Goal: Information Seeking & Learning: Learn about a topic

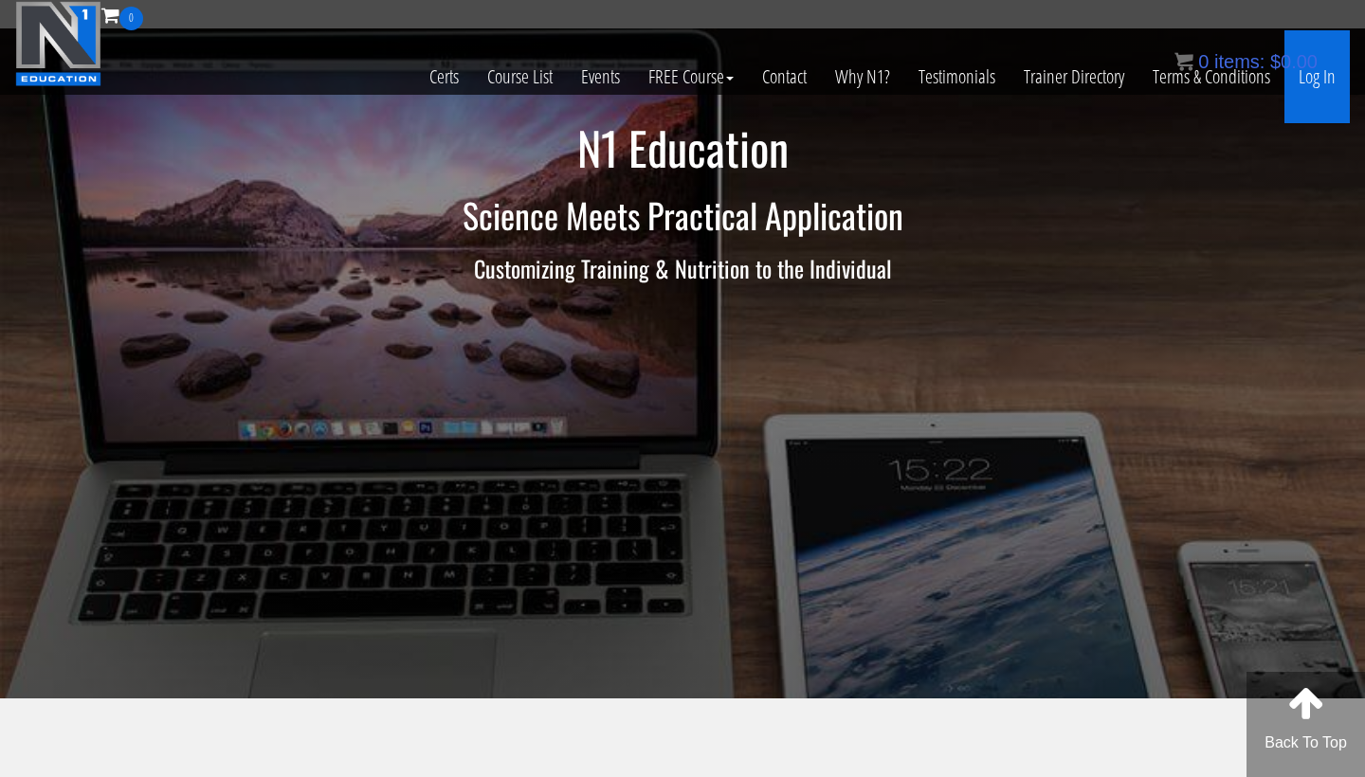
click at [1306, 84] on link "Log In" at bounding box center [1316, 76] width 65 height 93
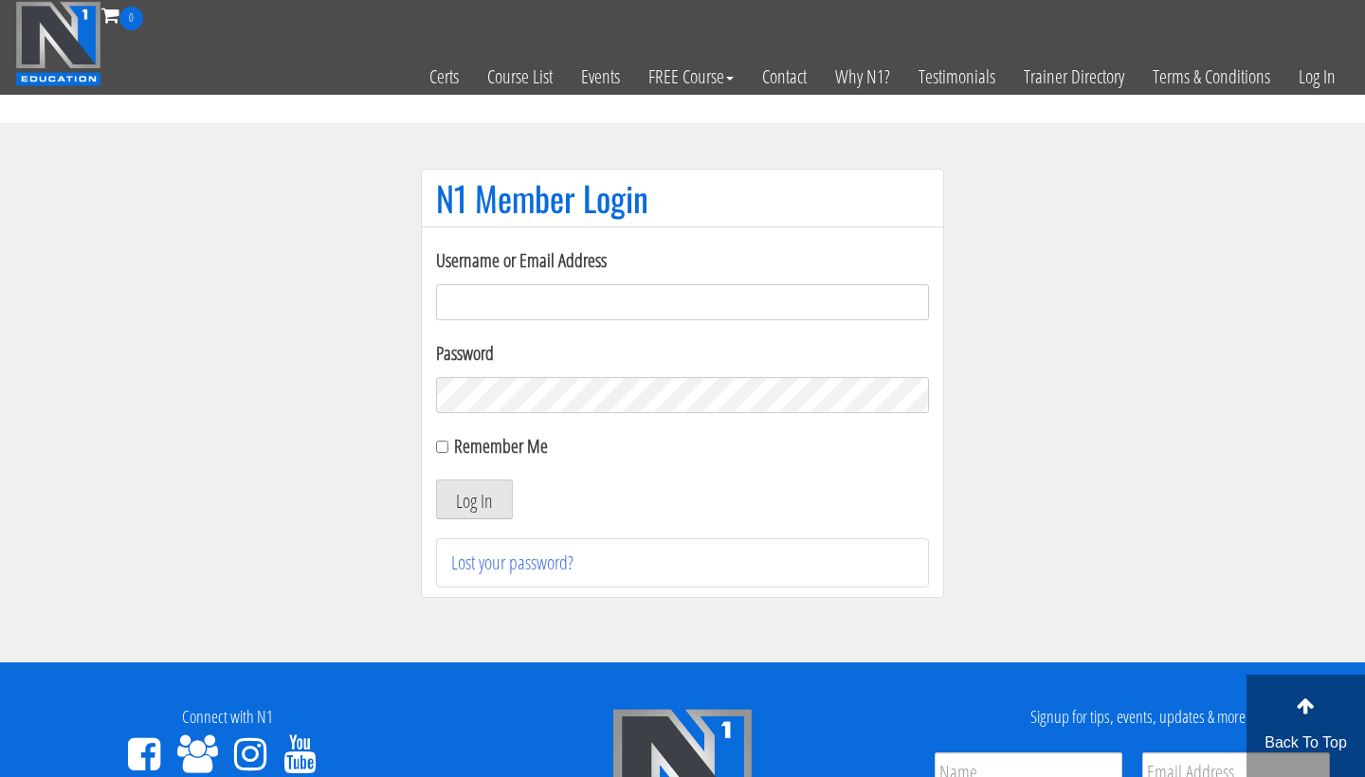
type input "[EMAIL_ADDRESS][DOMAIN_NAME]"
click at [474, 499] on button "Log In" at bounding box center [474, 500] width 77 height 40
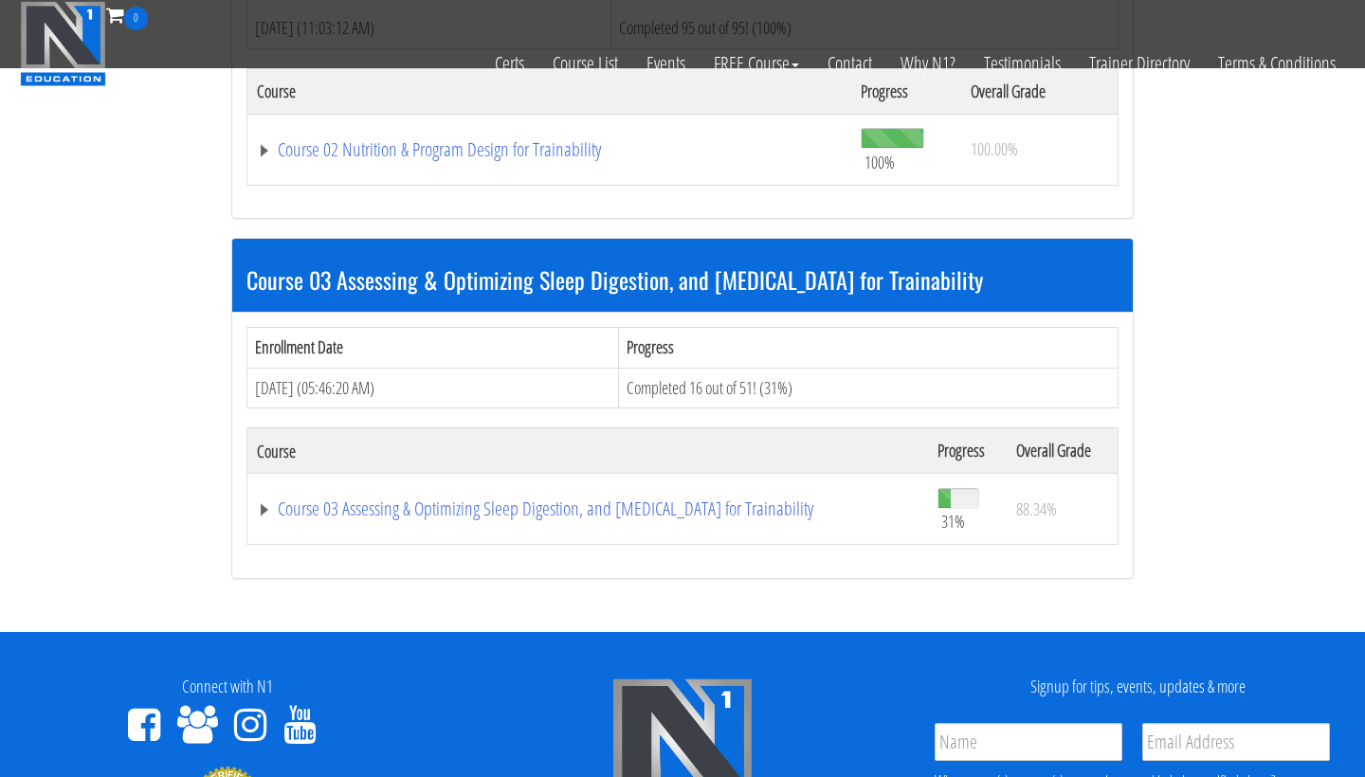
scroll to position [1070, 0]
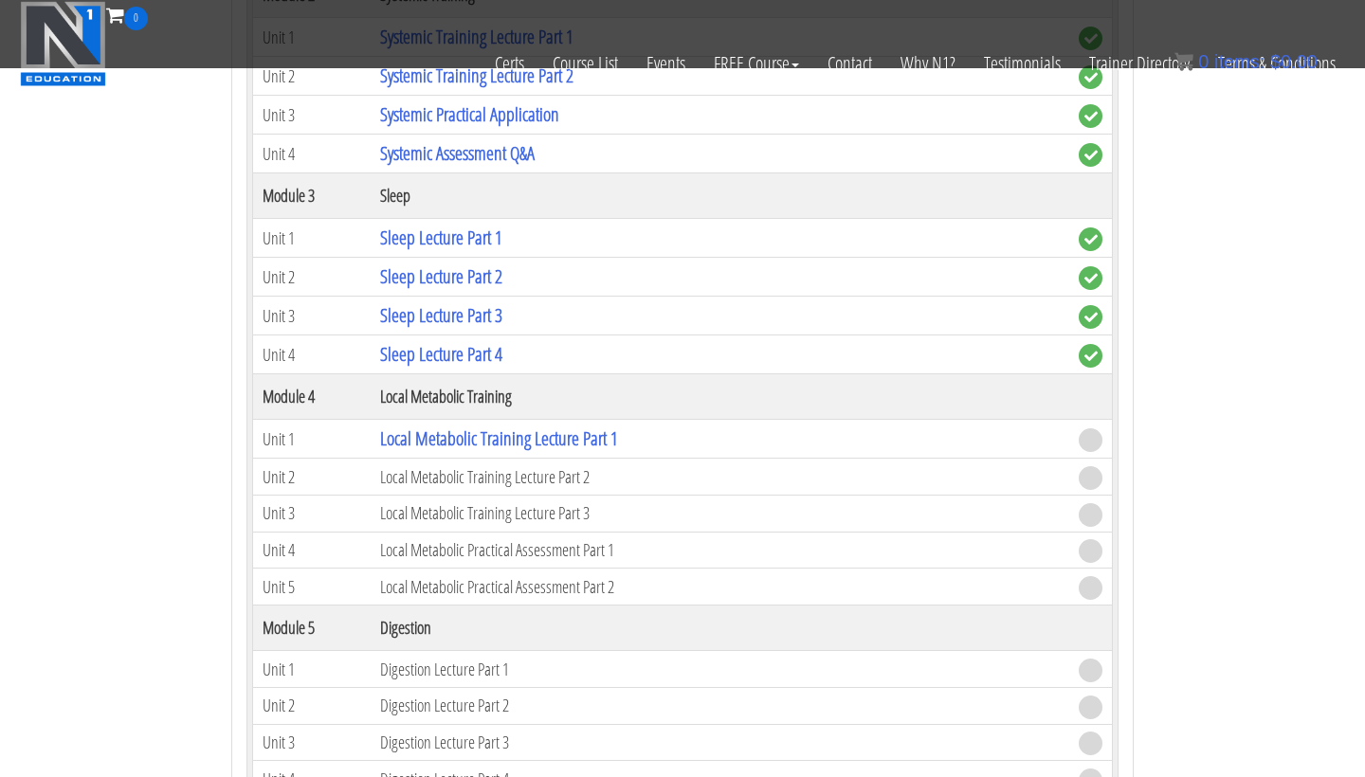
scroll to position [2063, 0]
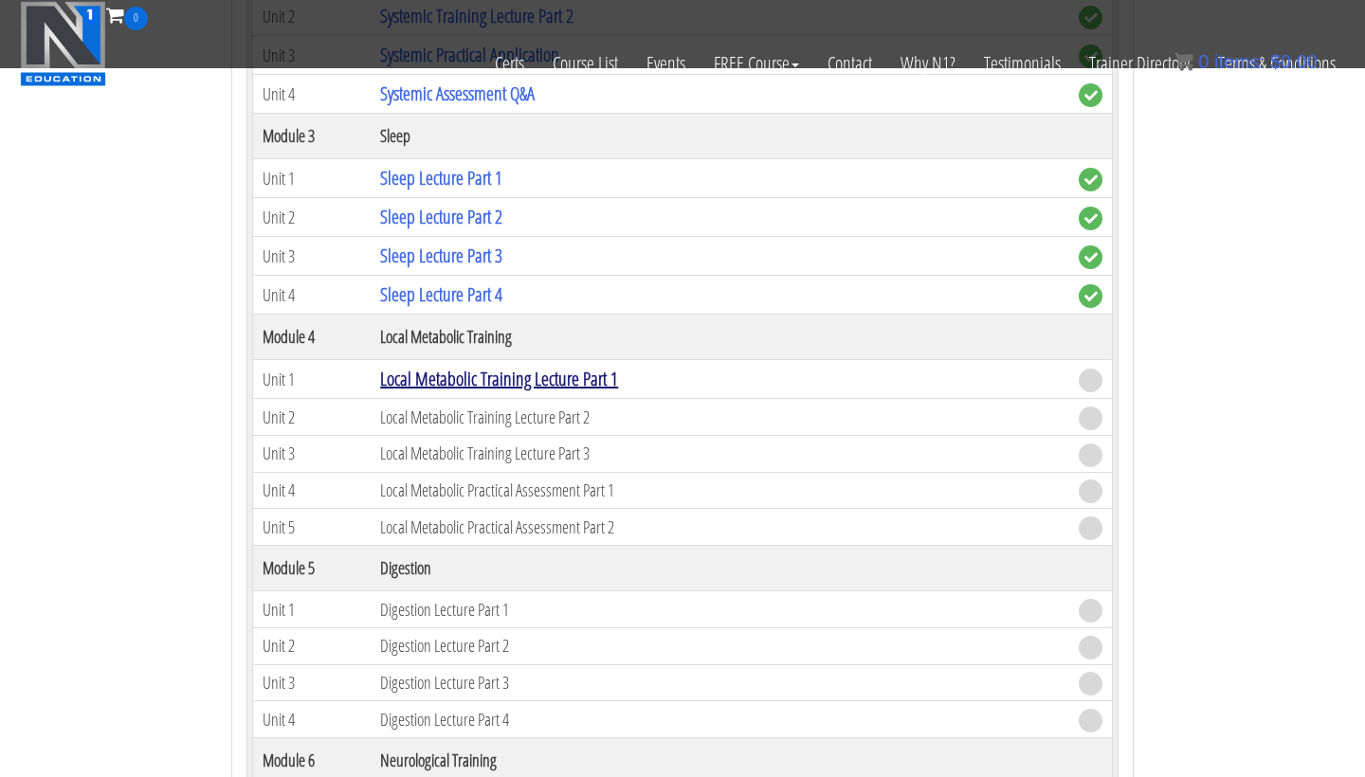
click at [522, 372] on link "Local Metabolic Training Lecture Part 1" at bounding box center [499, 379] width 238 height 26
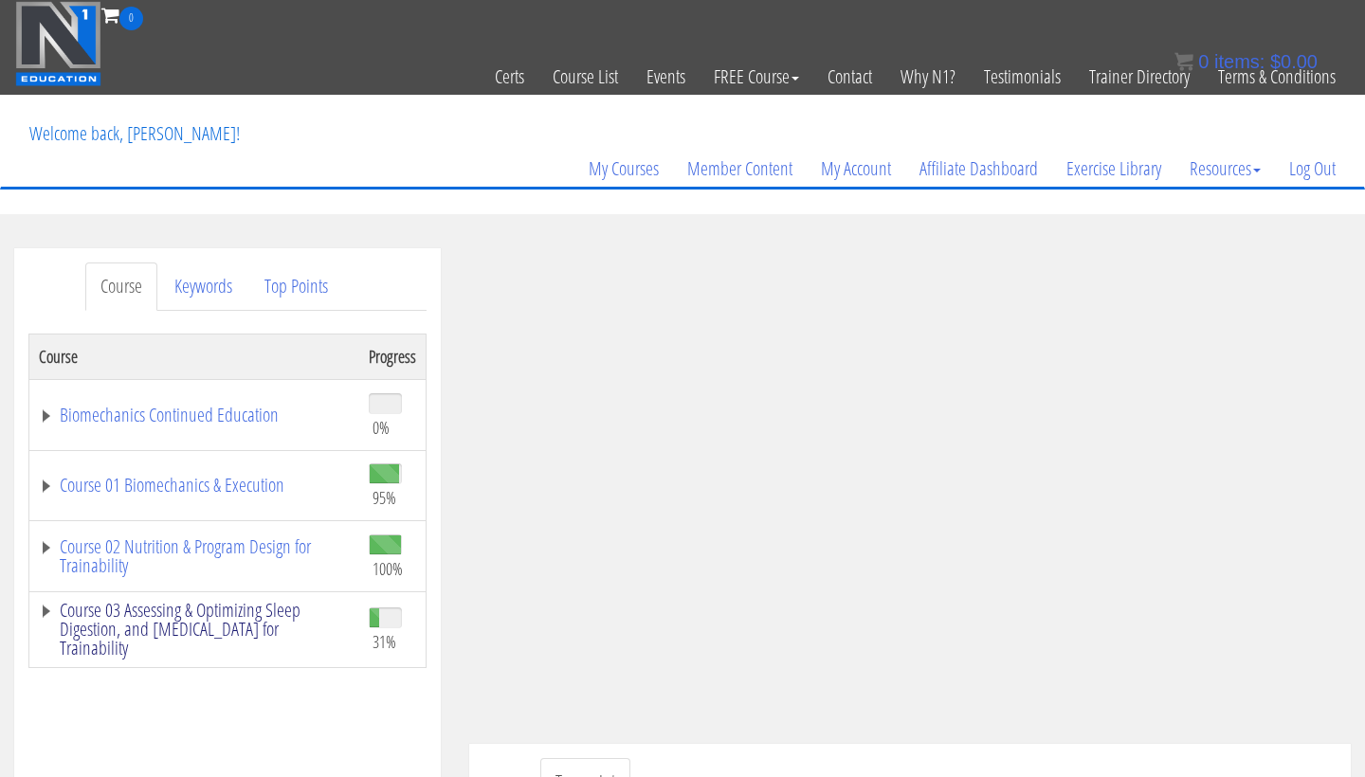
click at [248, 610] on link "Course 03 Assessing & Optimizing Sleep Digestion, and [MEDICAL_DATA] for Traina…" at bounding box center [194, 629] width 311 height 57
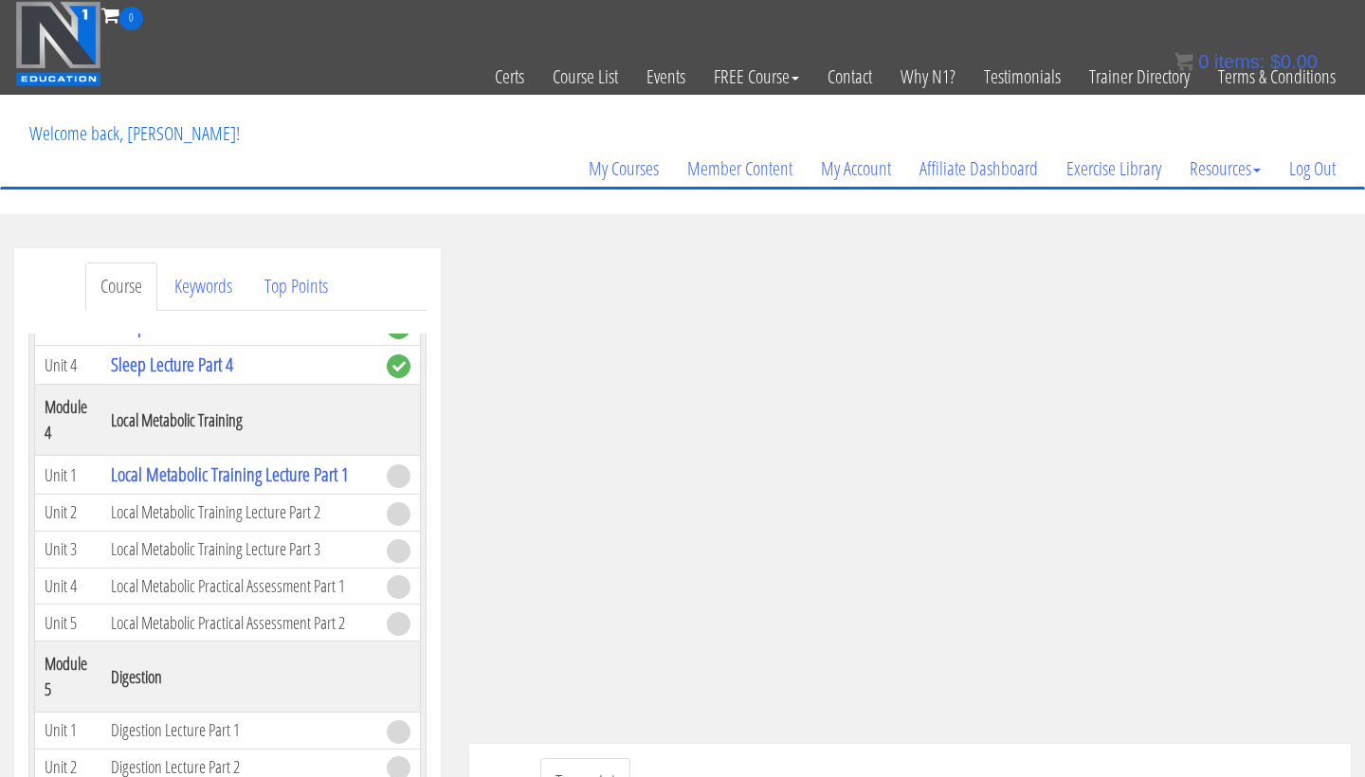
scroll to position [1211, 0]
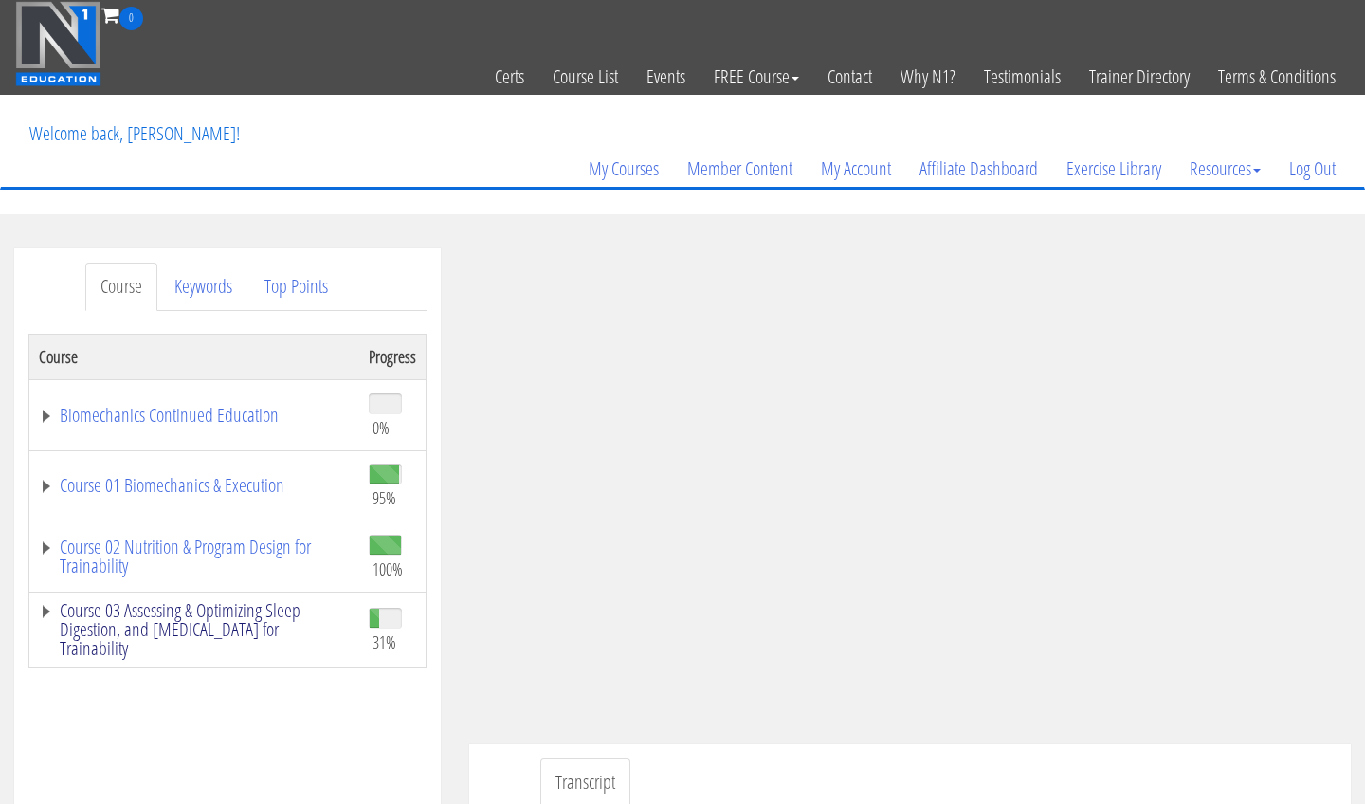
click at [266, 622] on link "Course 03 Assessing & Optimizing Sleep Digestion, and [MEDICAL_DATA] for Traina…" at bounding box center [194, 629] width 311 height 57
click at [288, 625] on link "Course 03 Assessing & Optimizing Sleep Digestion, and [MEDICAL_DATA] for Traina…" at bounding box center [194, 629] width 311 height 57
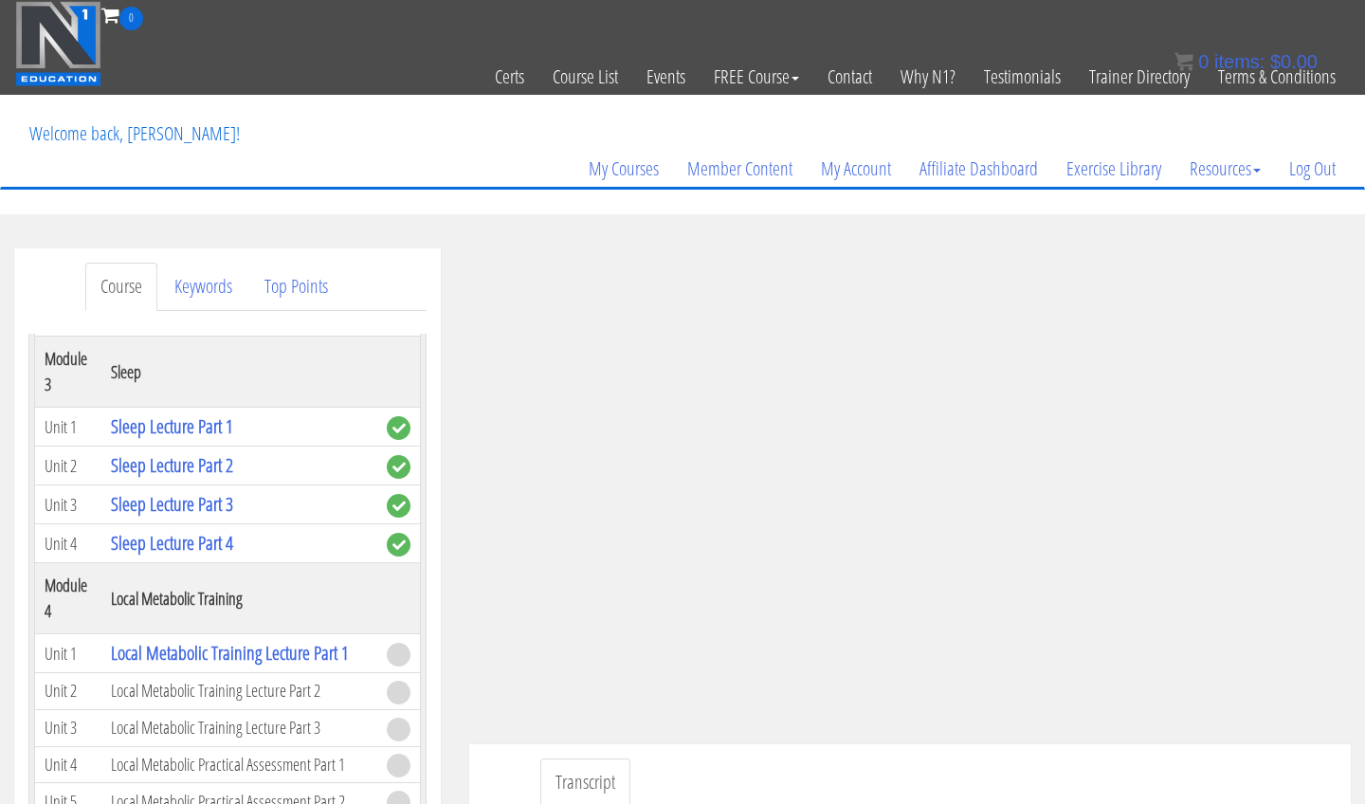
scroll to position [998, 0]
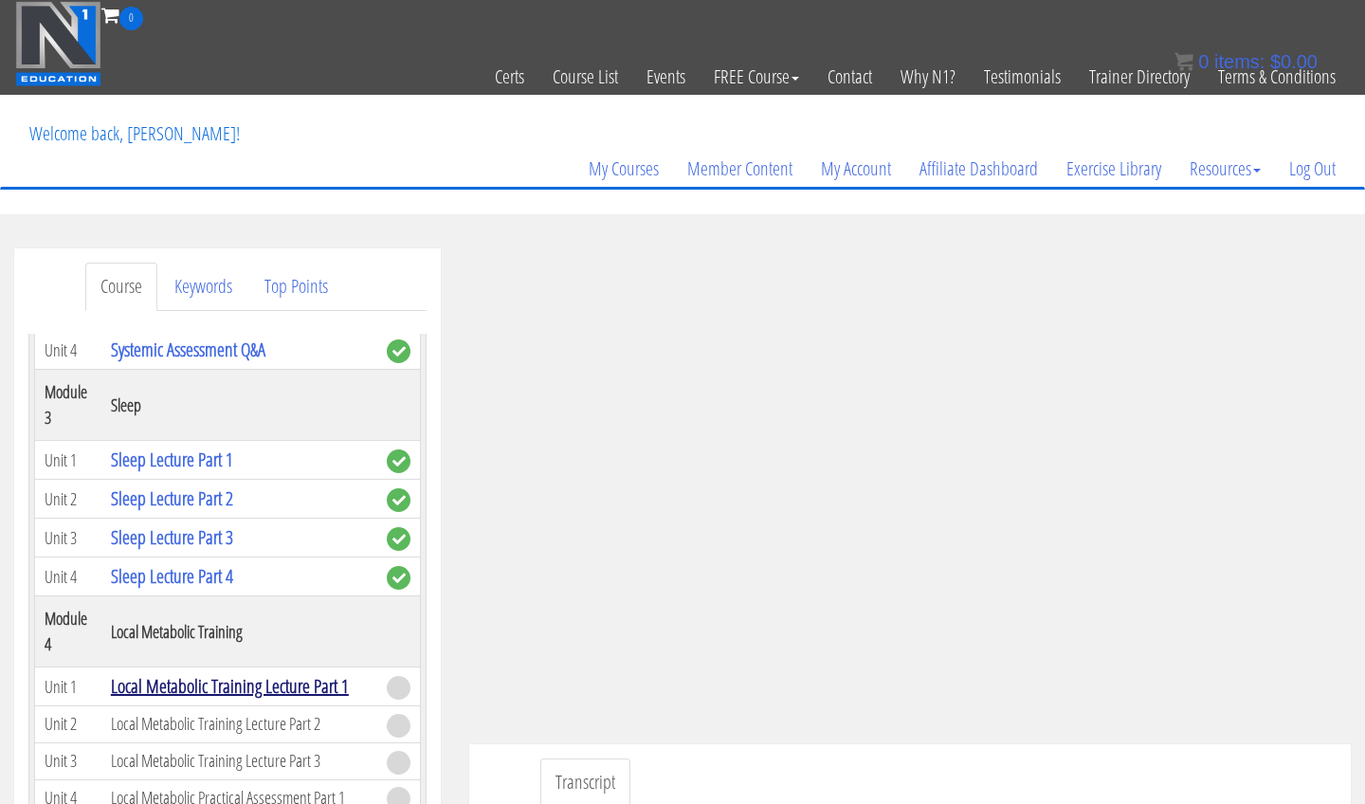
click at [240, 693] on link "Local Metabolic Training Lecture Part 1" at bounding box center [230, 686] width 238 height 26
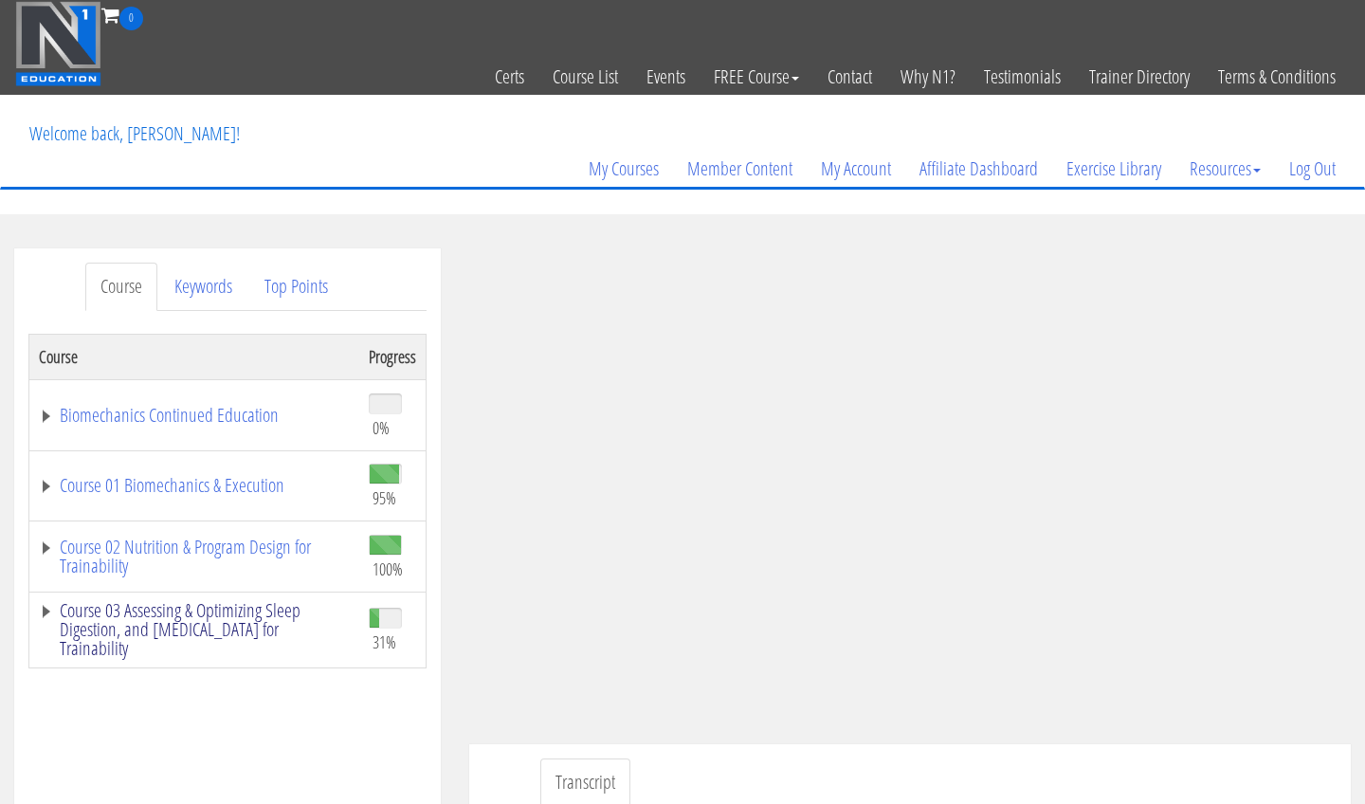
click at [136, 613] on link "Course 03 Assessing & Optimizing Sleep Digestion, and [MEDICAL_DATA] for Traina…" at bounding box center [194, 629] width 311 height 57
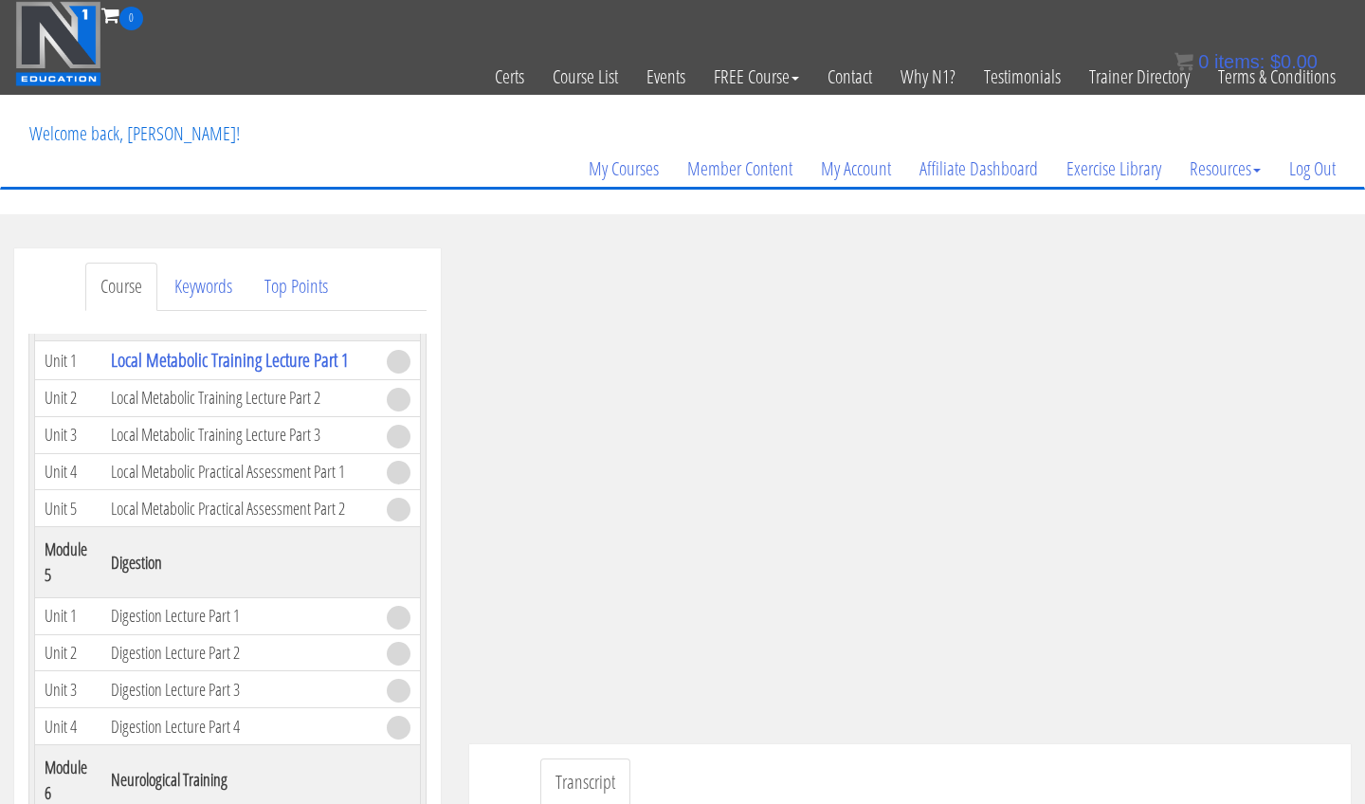
scroll to position [1344, 0]
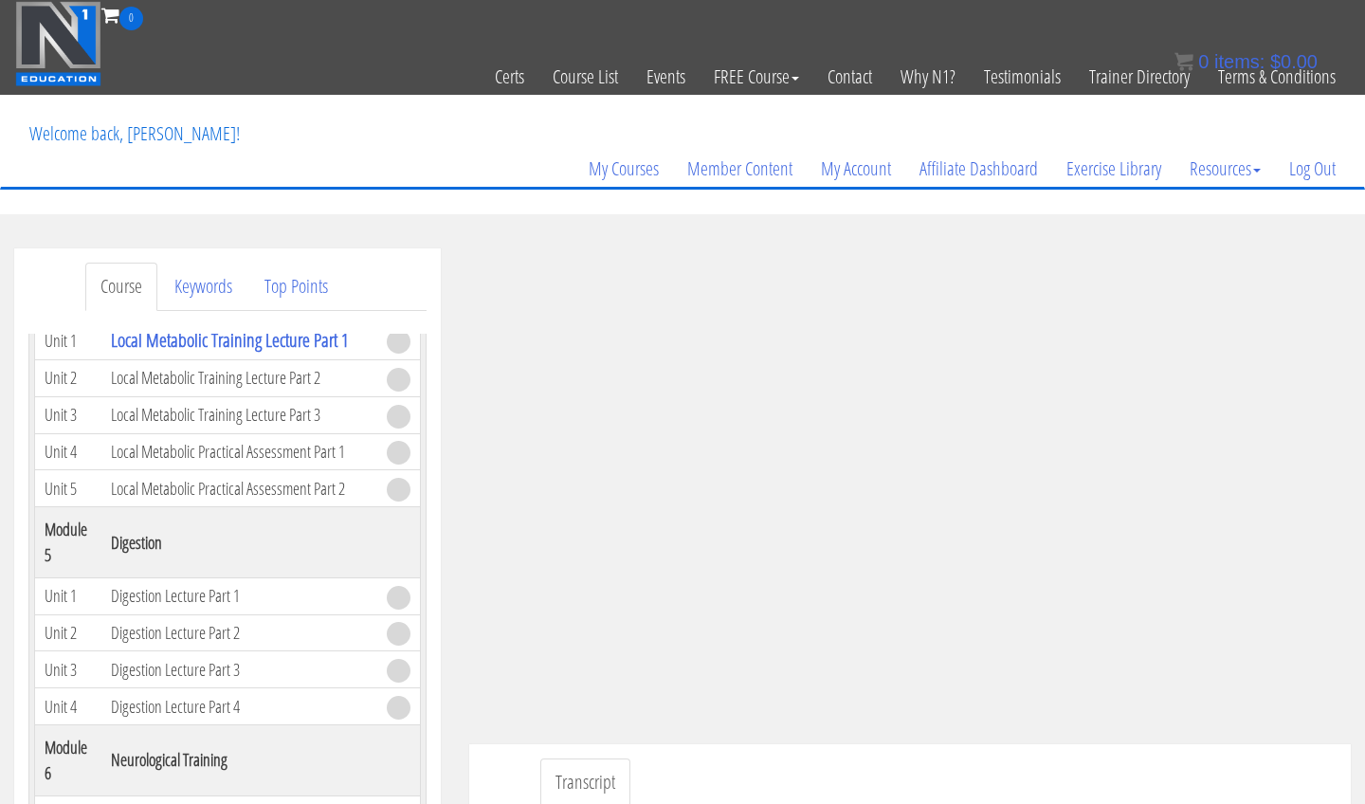
click at [1085, 756] on div "Transcript" at bounding box center [909, 805] width 881 height 122
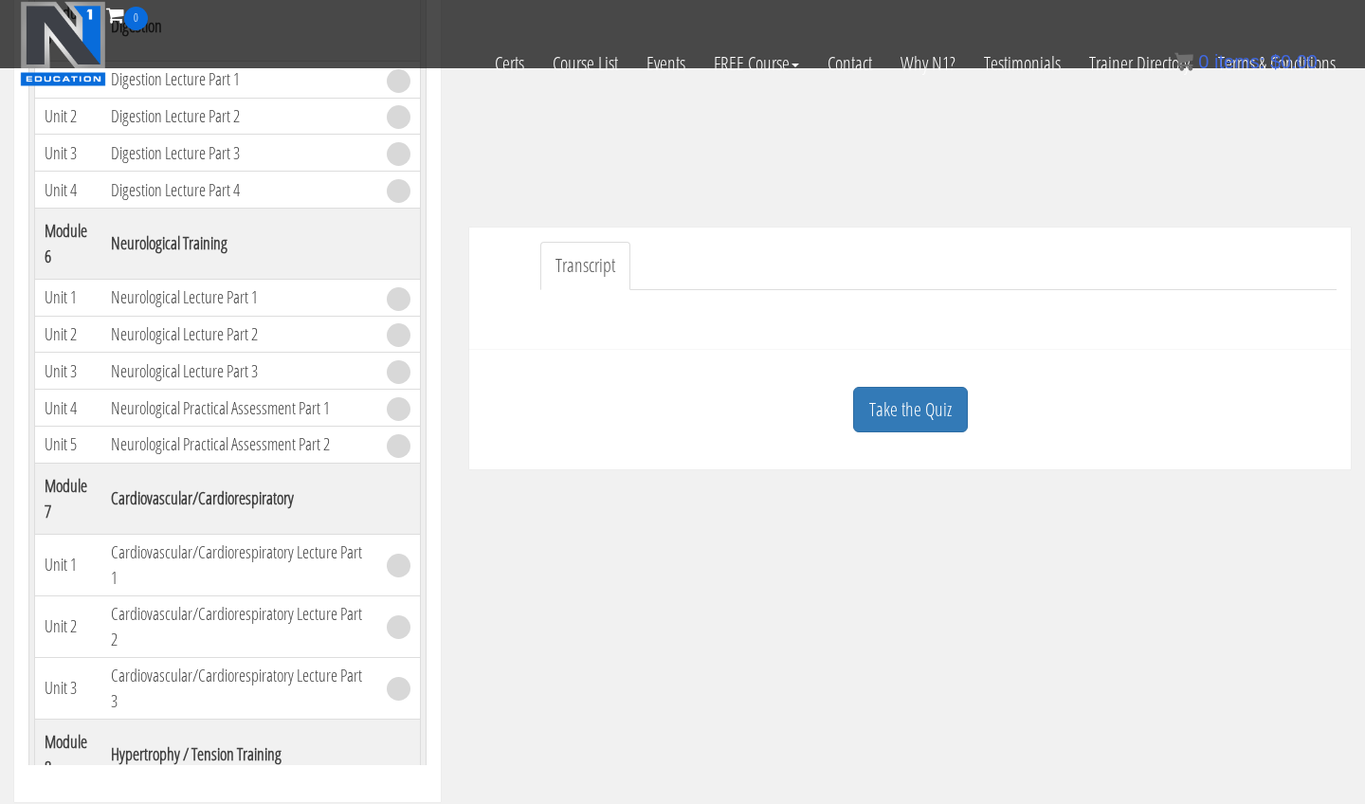
scroll to position [415, 0]
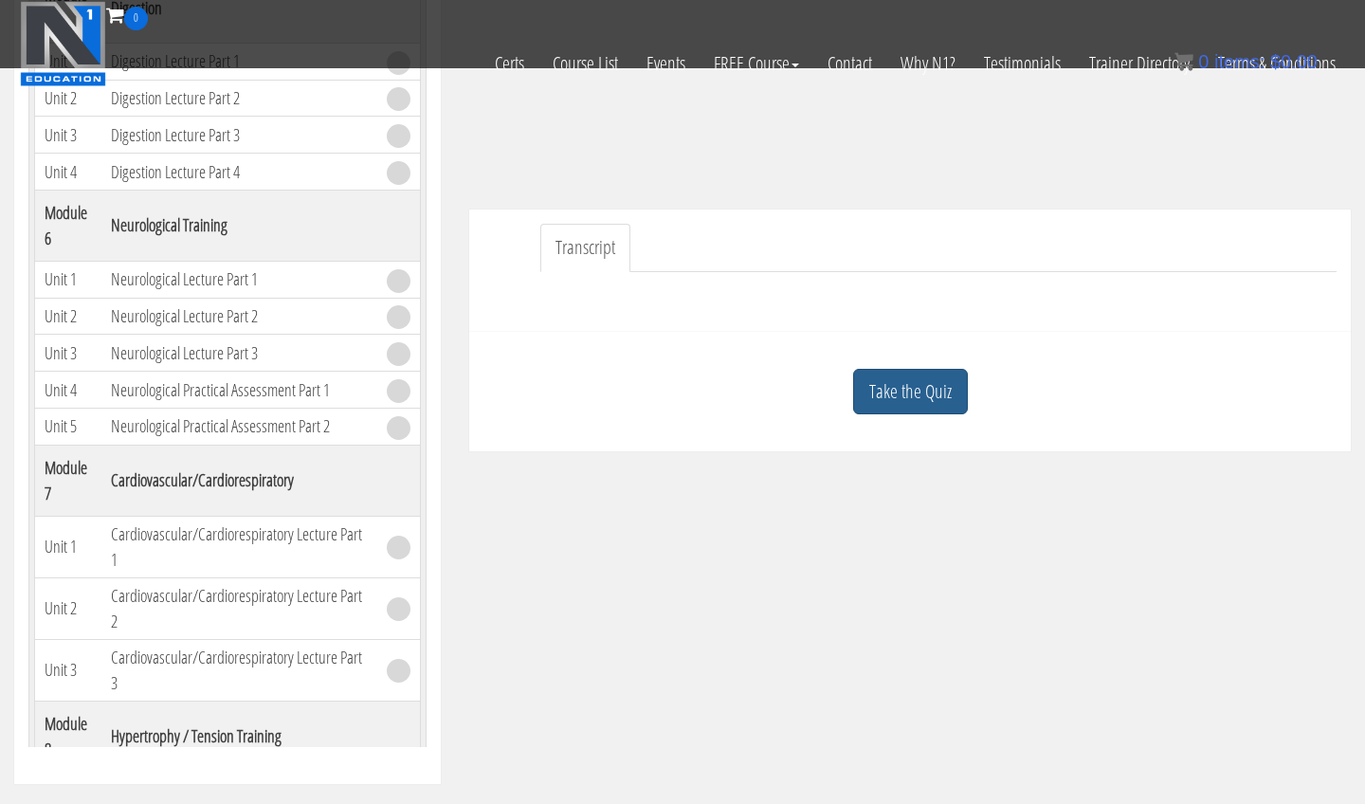
click at [906, 383] on link "Take the Quiz" at bounding box center [910, 392] width 115 height 46
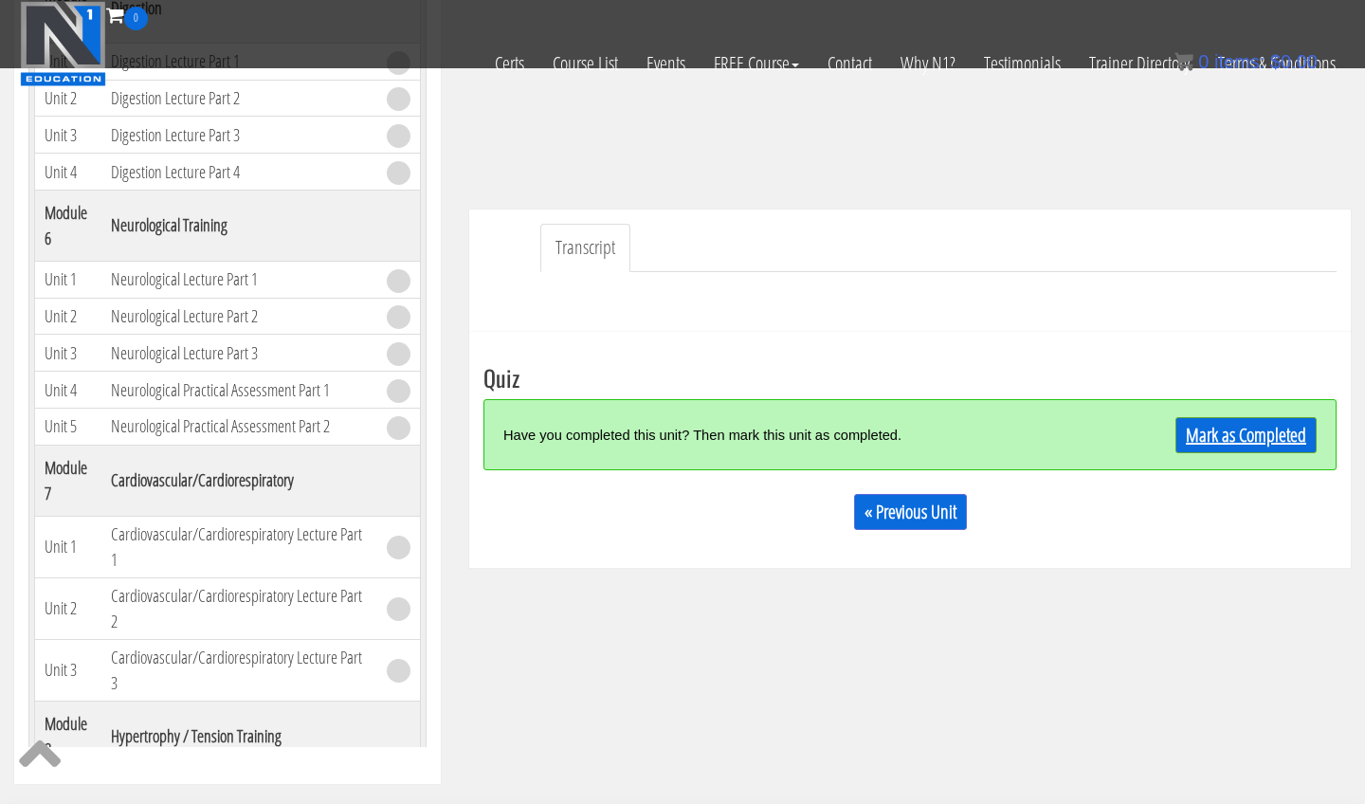
click at [1180, 432] on link "Mark as Completed" at bounding box center [1245, 435] width 141 height 36
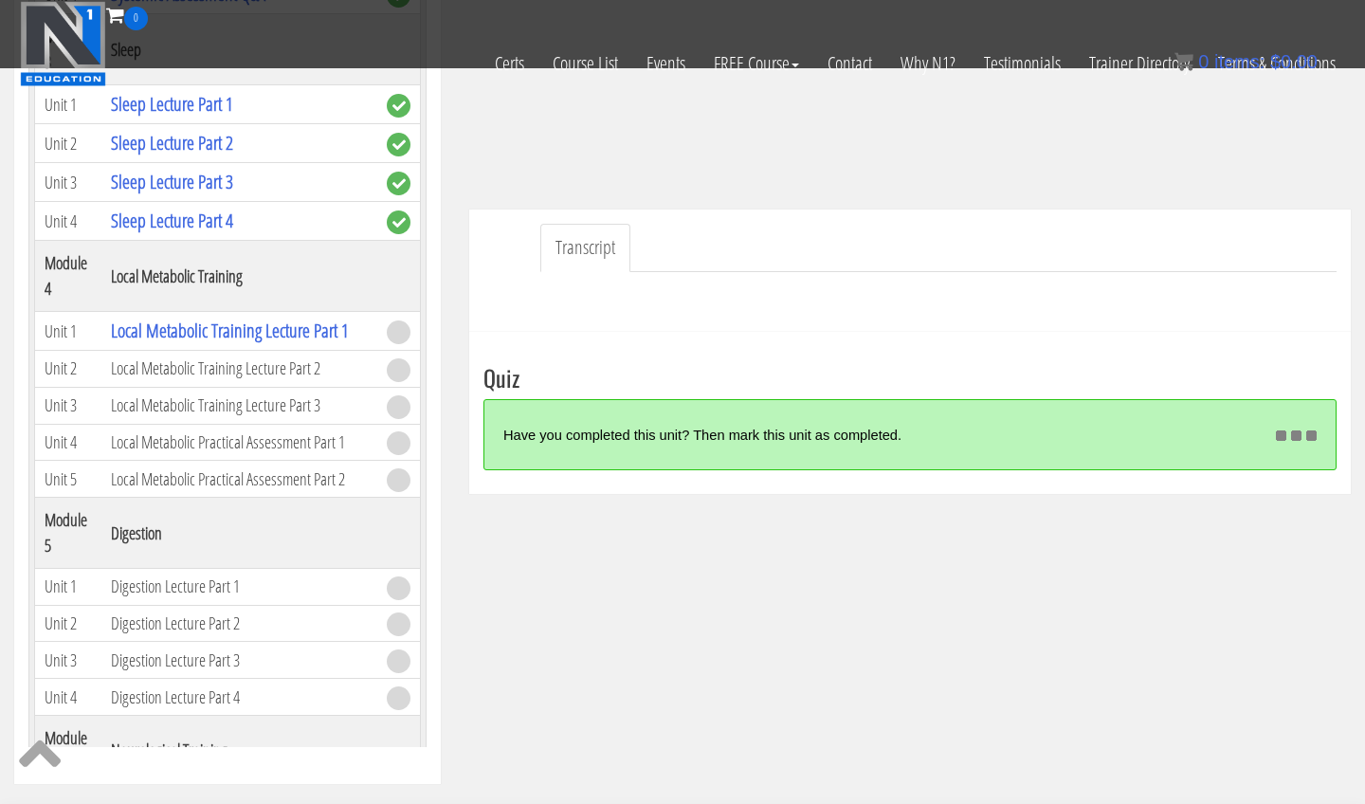
scroll to position [817, 0]
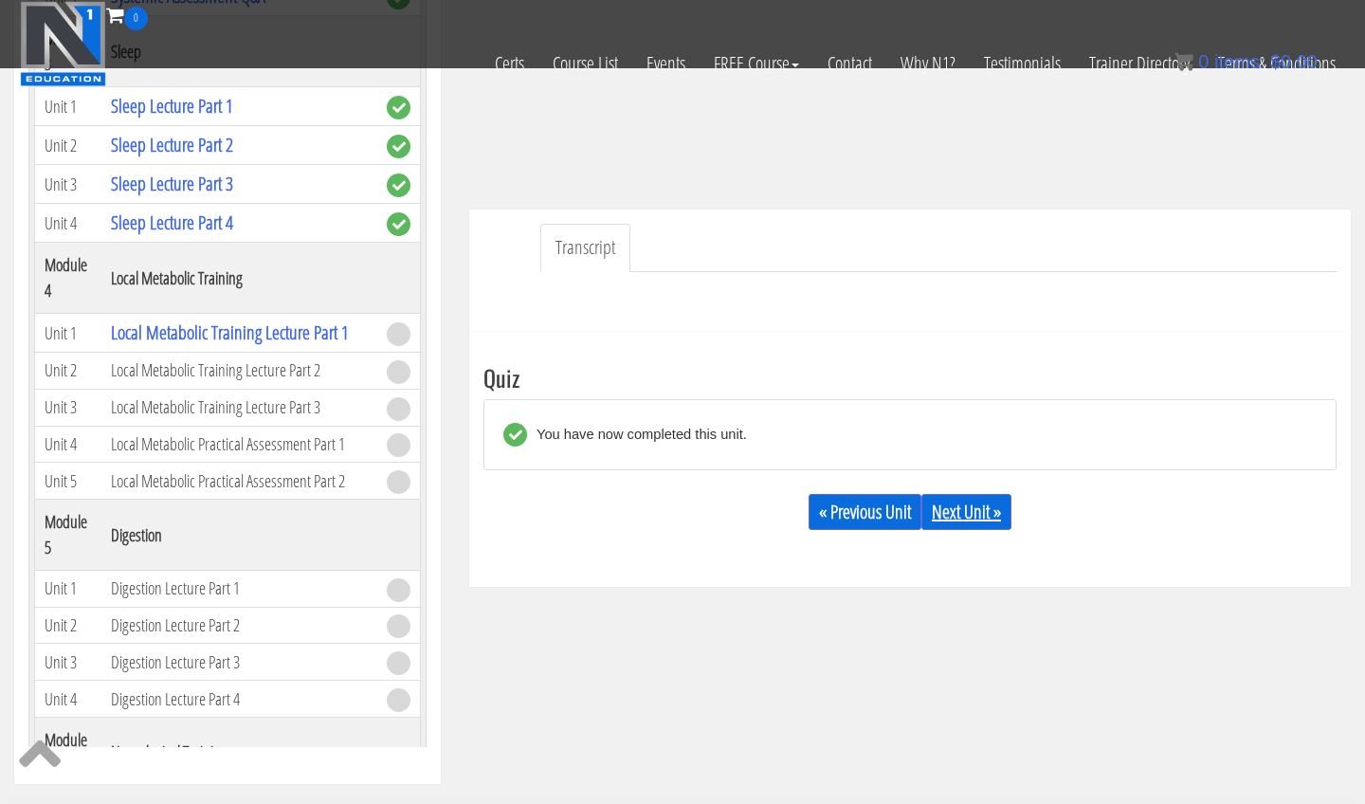
click at [995, 508] on link "Next Unit »" at bounding box center [966, 512] width 90 height 36
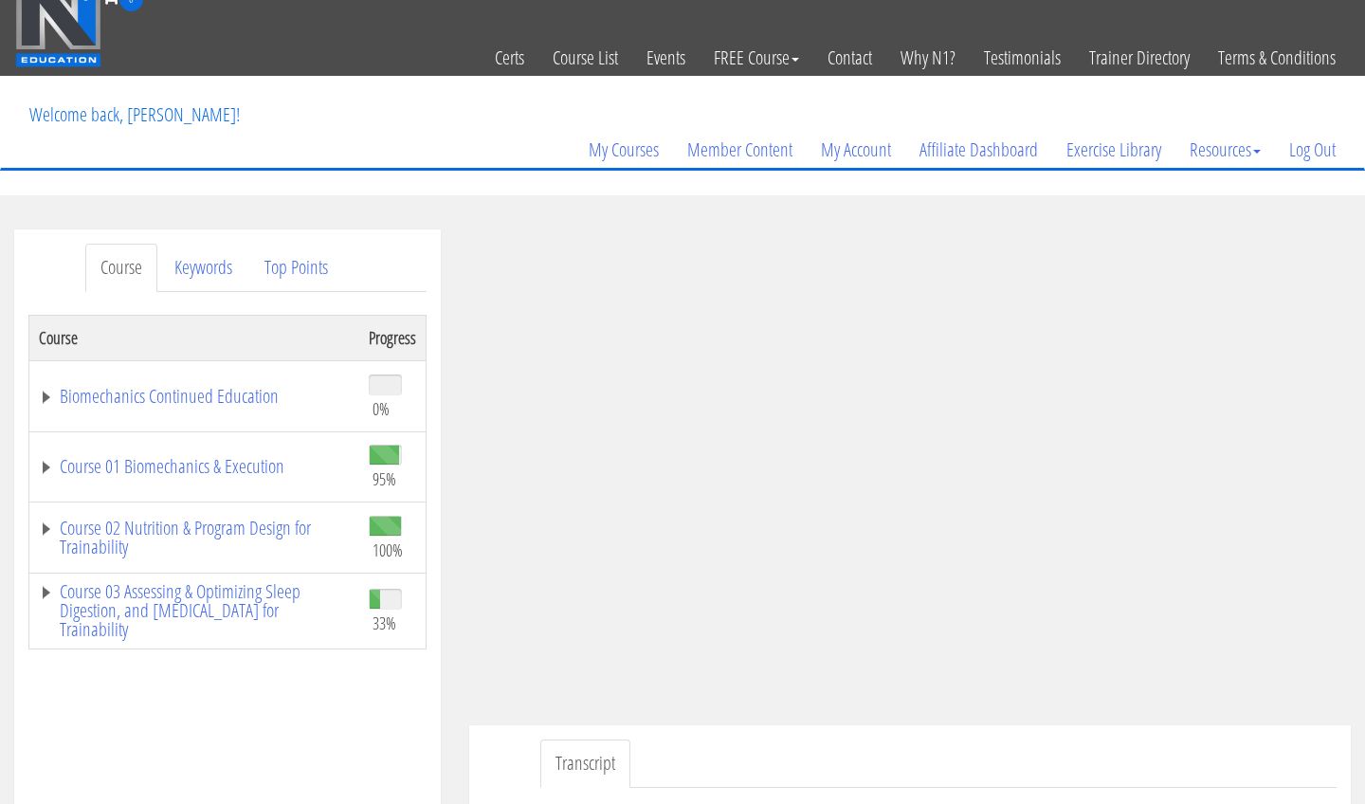
scroll to position [17, 0]
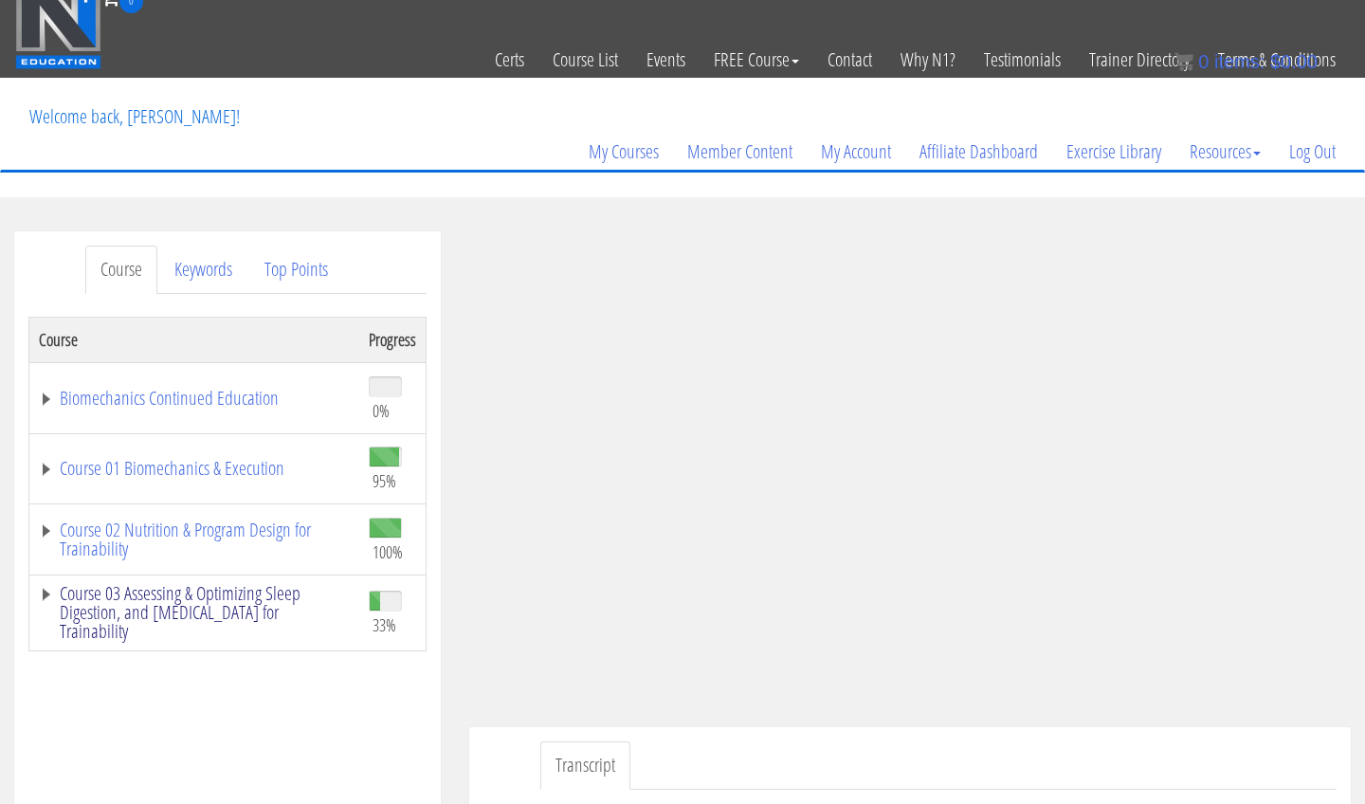
click at [154, 600] on link "Course 03 Assessing & Optimizing Sleep Digestion, and Stress Management for Tra…" at bounding box center [194, 612] width 311 height 57
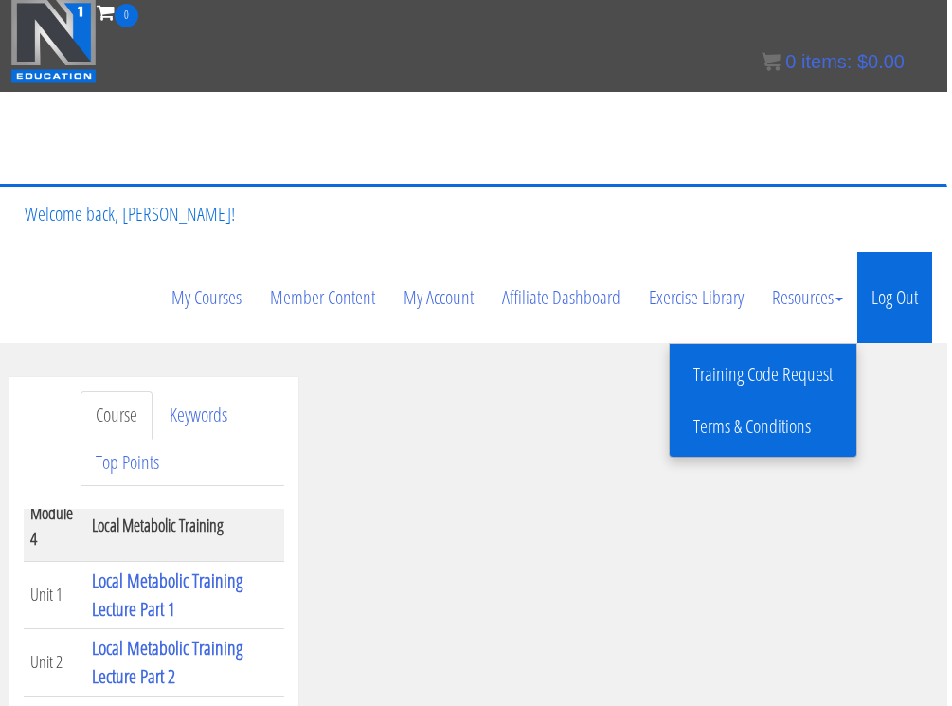
scroll to position [3, 5]
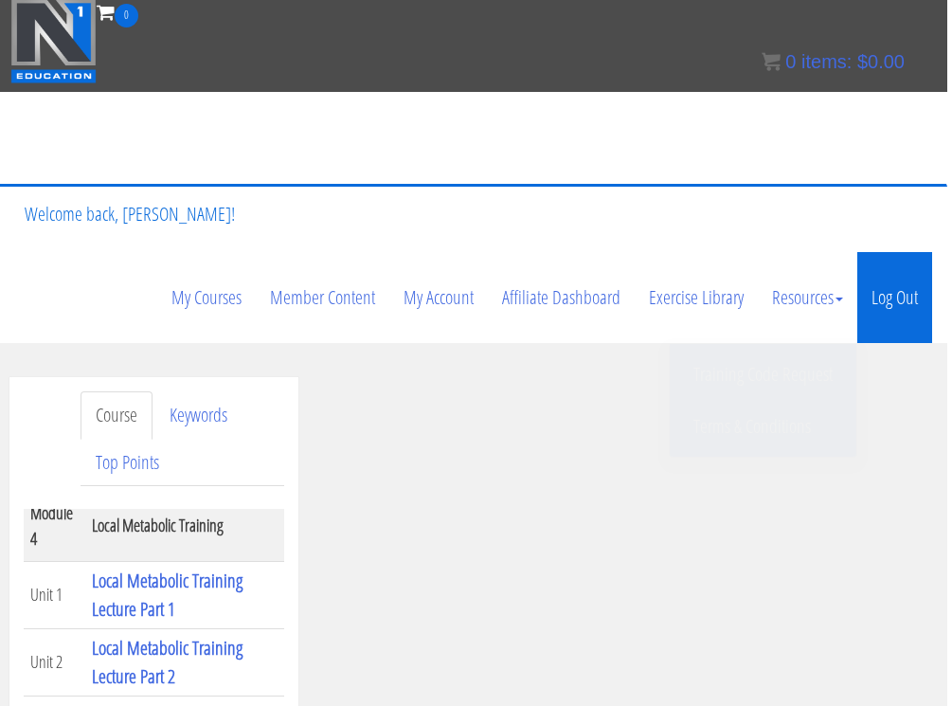
click at [904, 313] on link "Log Out" at bounding box center [895, 297] width 75 height 91
